Goal: Task Accomplishment & Management: Manage account settings

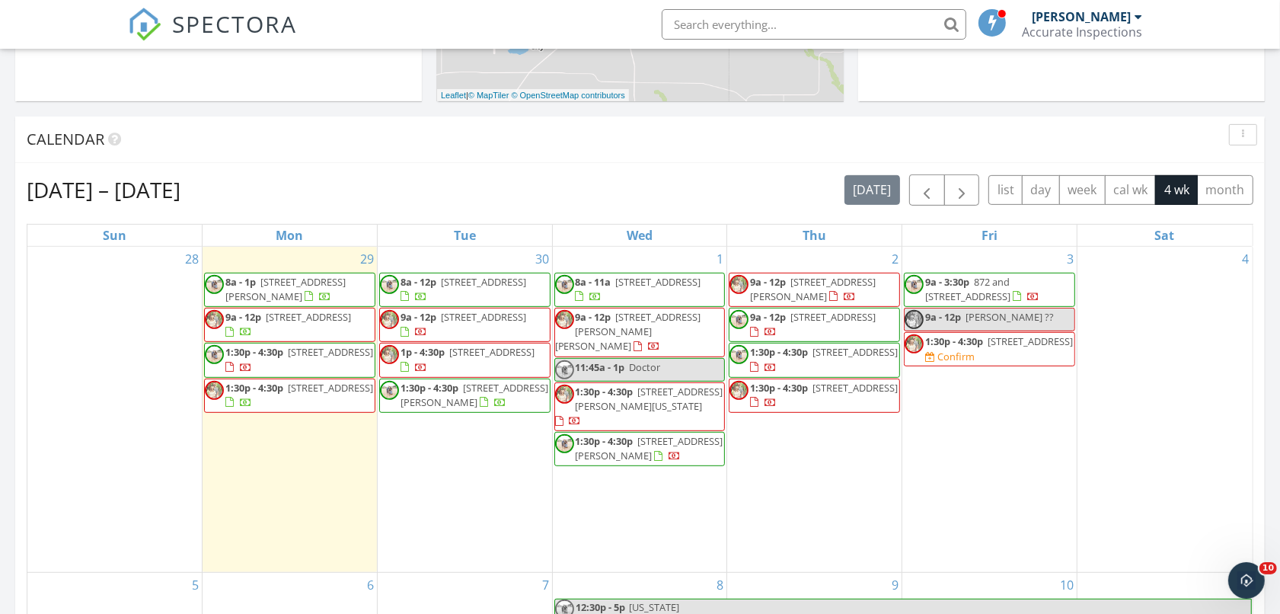
scroll to position [571, 0]
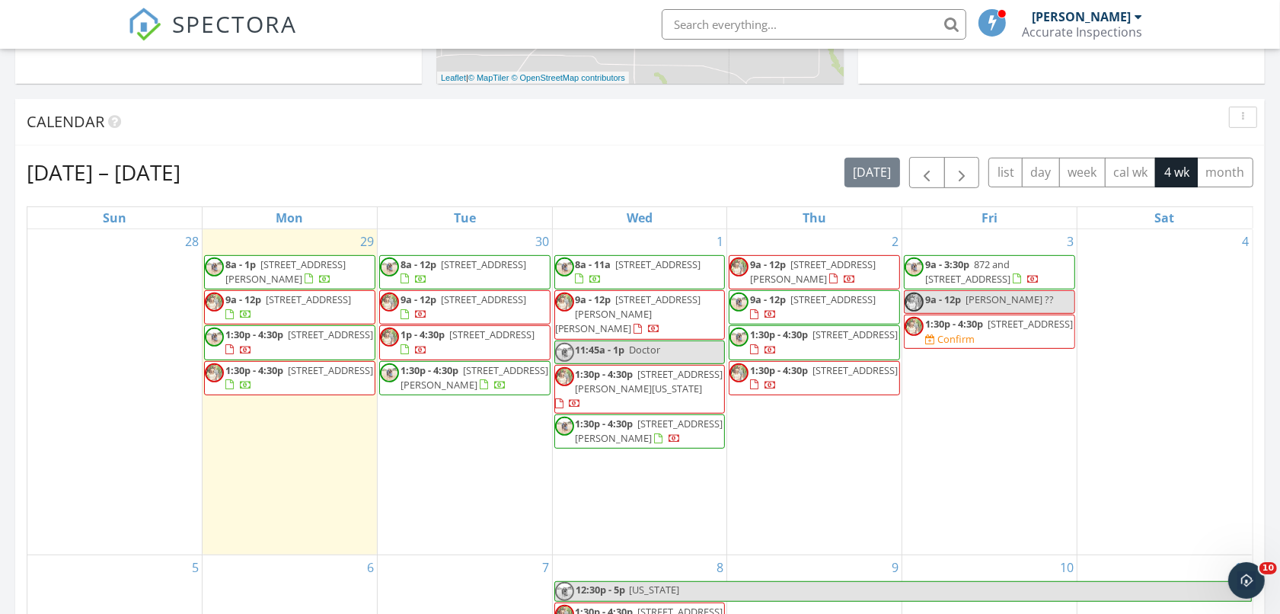
click at [998, 330] on span "[STREET_ADDRESS]" at bounding box center [1030, 324] width 85 height 14
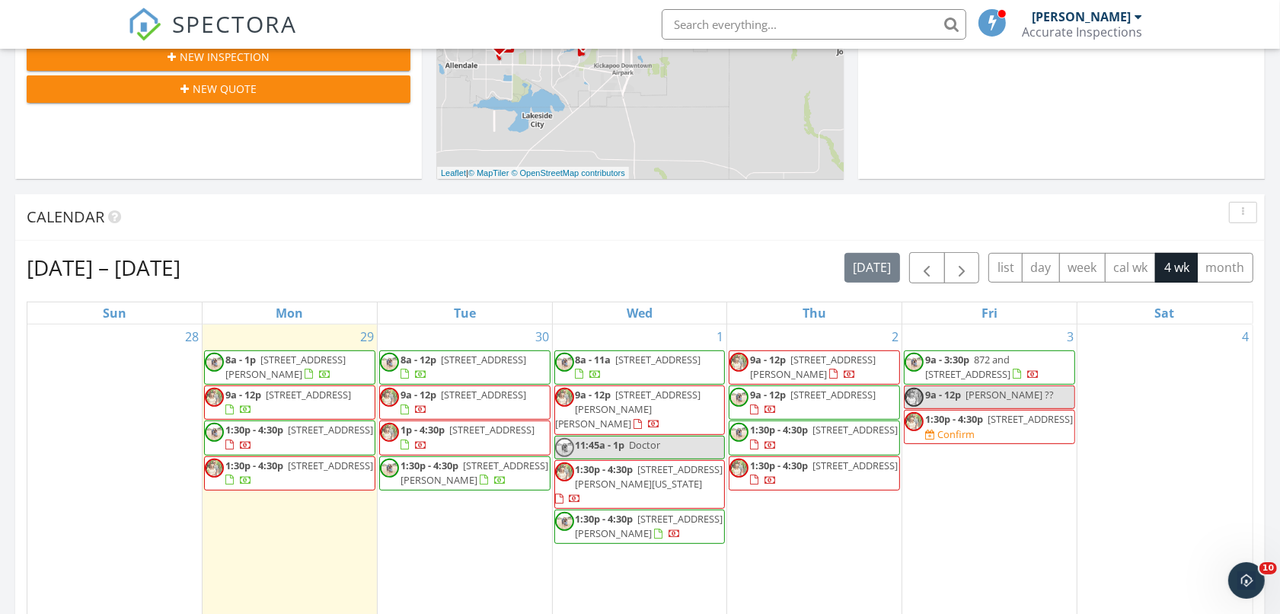
scroll to position [190, 0]
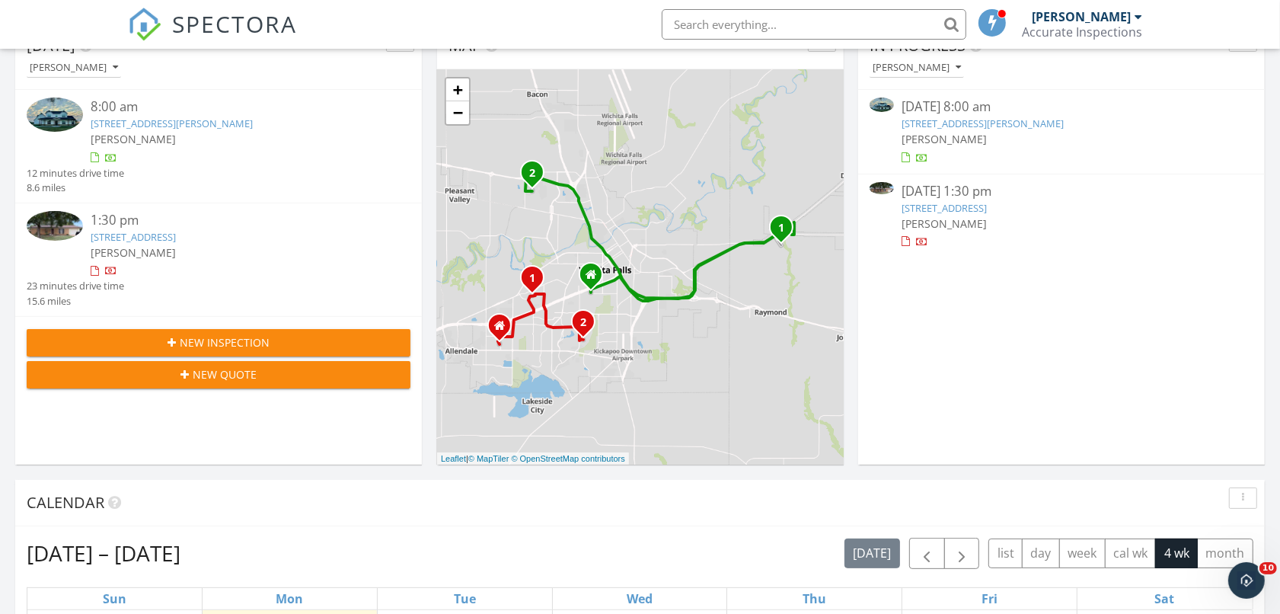
click at [969, 204] on link "[STREET_ADDRESS]" at bounding box center [944, 208] width 85 height 14
